Goal: Transaction & Acquisition: Purchase product/service

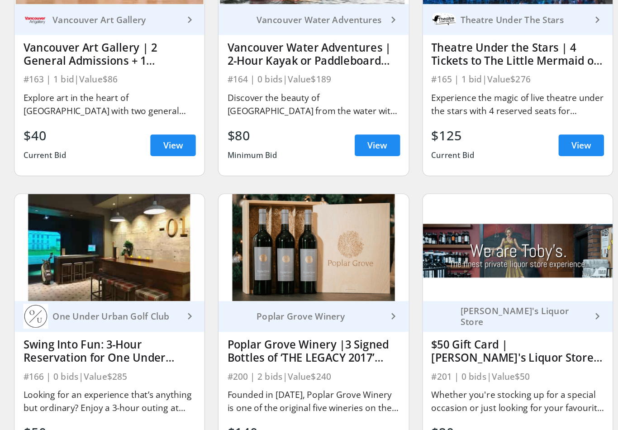
scroll to position [3144, 0]
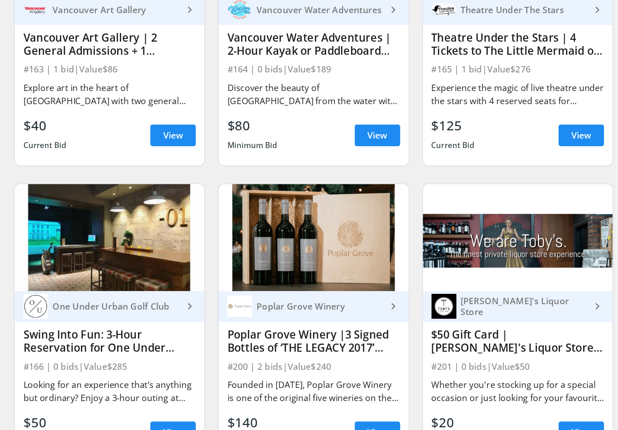
click at [514, 163] on span at bounding box center [533, 174] width 38 height 22
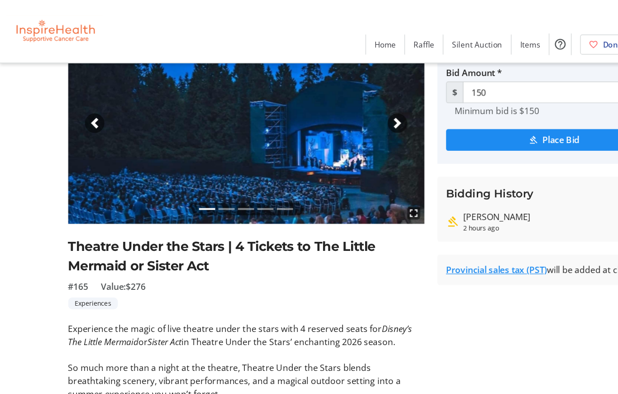
scroll to position [13, 0]
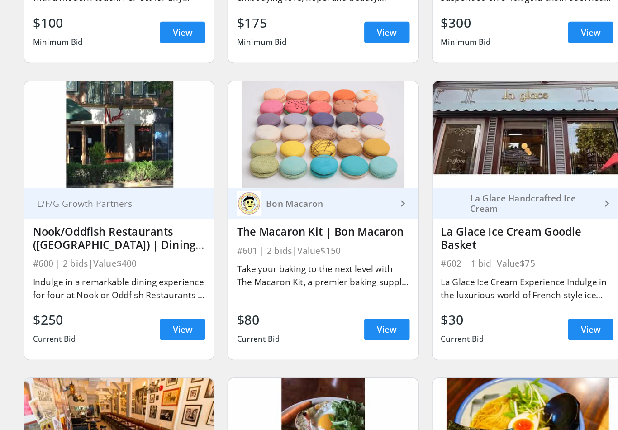
scroll to position [5460, 0]
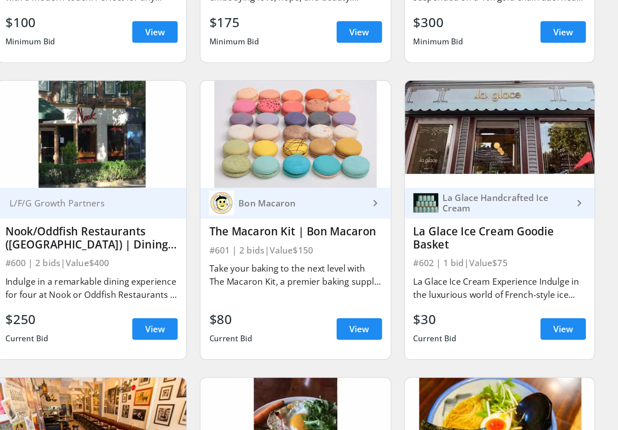
click at [525, 331] on span "View" at bounding box center [533, 336] width 16 height 11
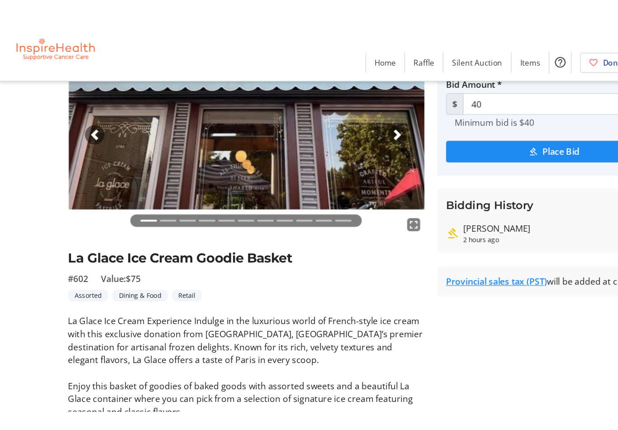
scroll to position [62, 0]
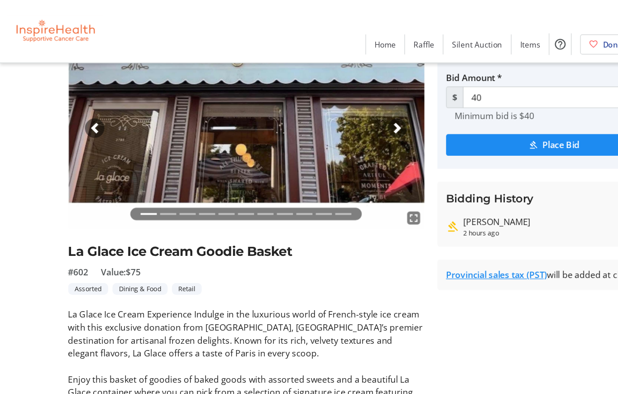
click at [336, 104] on span "button" at bounding box center [332, 107] width 9 height 9
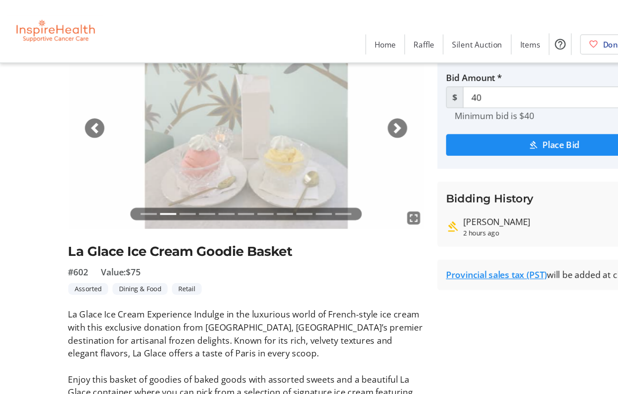
click at [334, 111] on span "button" at bounding box center [332, 107] width 9 height 9
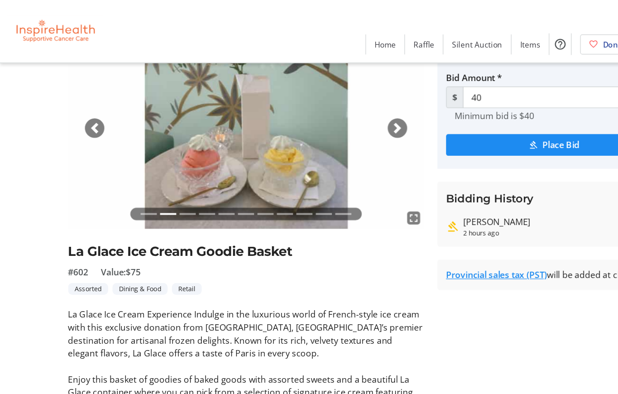
click at [335, 109] on span "button" at bounding box center [332, 107] width 9 height 9
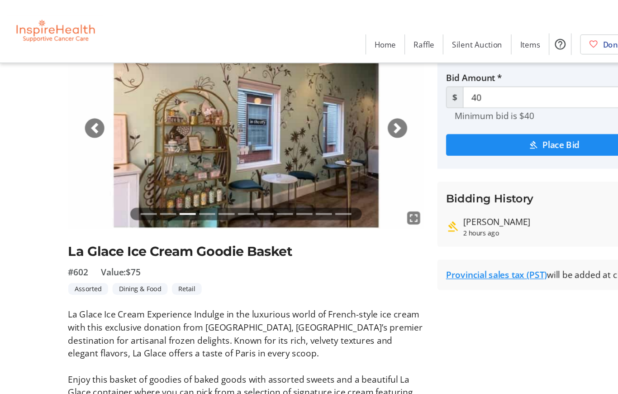
click at [337, 108] on span "button" at bounding box center [332, 107] width 9 height 9
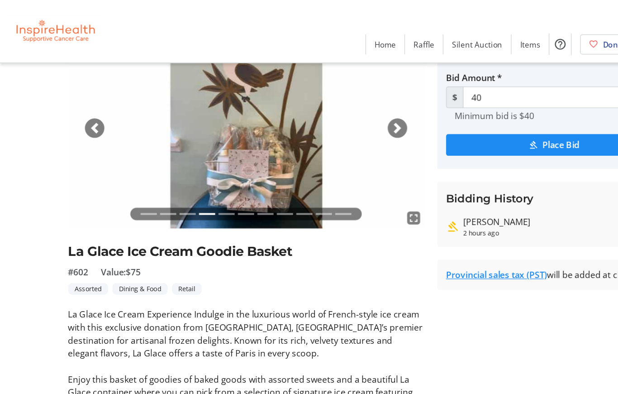
click at [341, 109] on div "Next" at bounding box center [332, 107] width 16 height 16
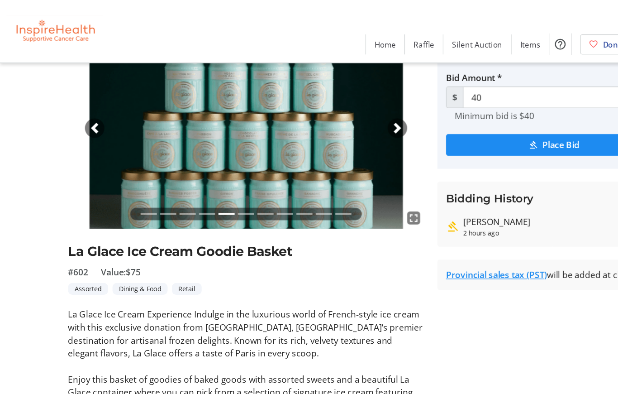
click at [335, 110] on span "button" at bounding box center [332, 107] width 9 height 9
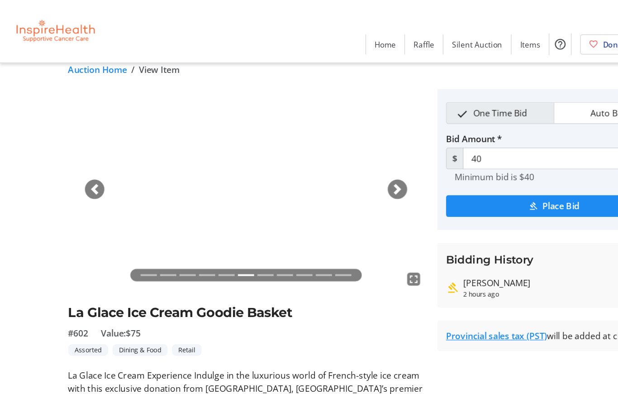
scroll to position [0, 0]
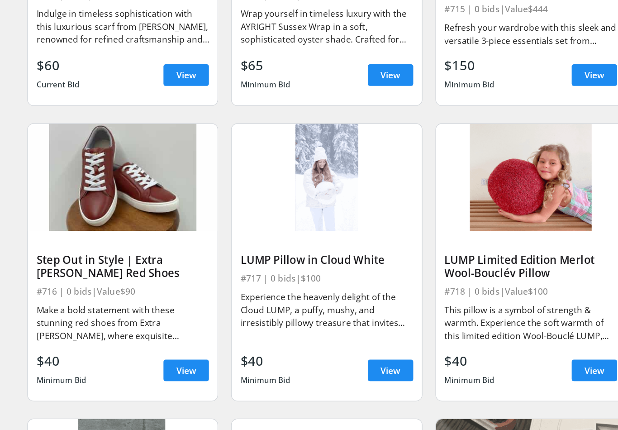
scroll to position [7657, 0]
click at [343, 360] on span at bounding box center [362, 371] width 38 height 22
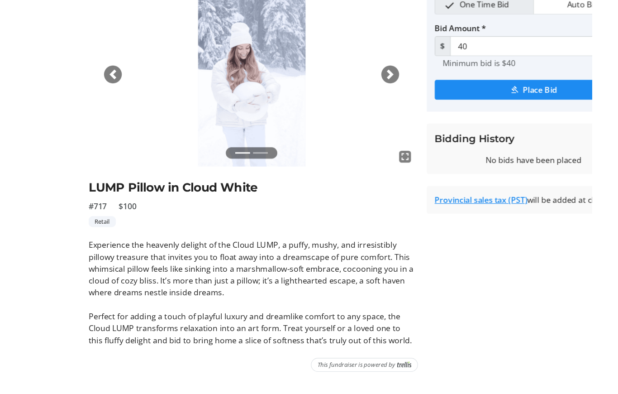
scroll to position [58, 0]
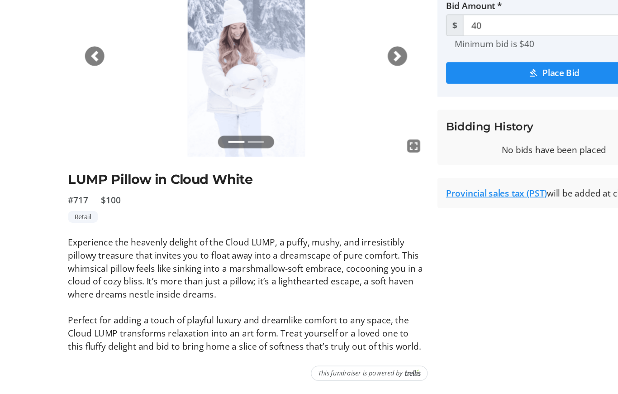
click at [334, 107] on span "button" at bounding box center [332, 111] width 9 height 9
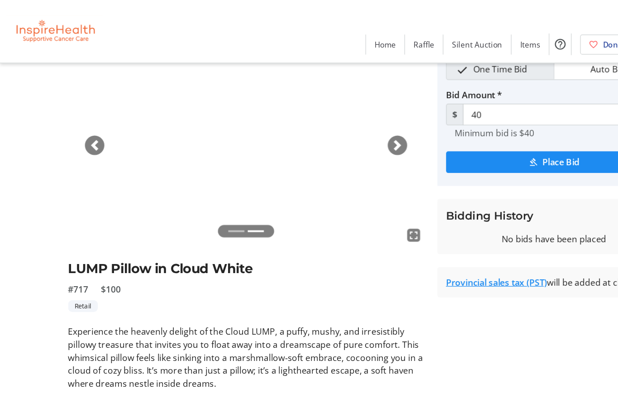
scroll to position [45, 0]
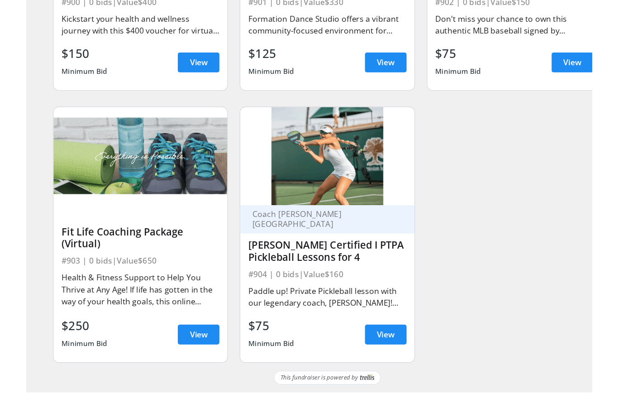
scroll to position [9920, 0]
